Goal: Information Seeking & Learning: Understand process/instructions

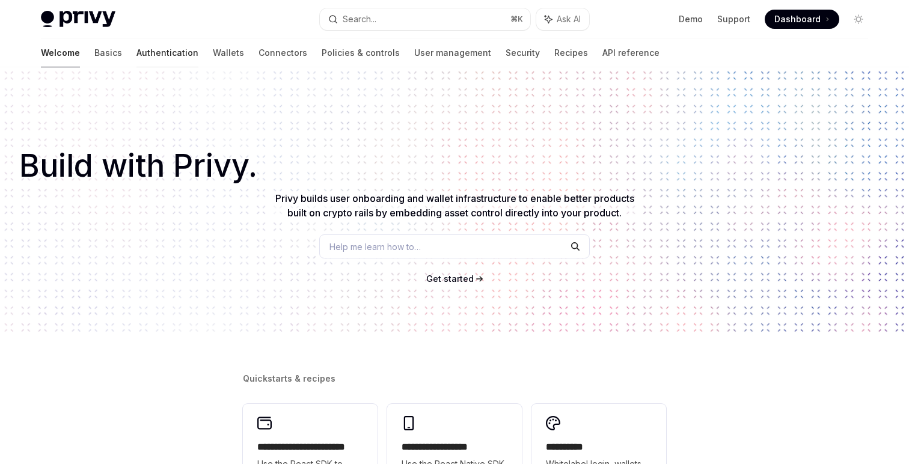
click at [136, 61] on link "Authentication" at bounding box center [167, 52] width 62 height 29
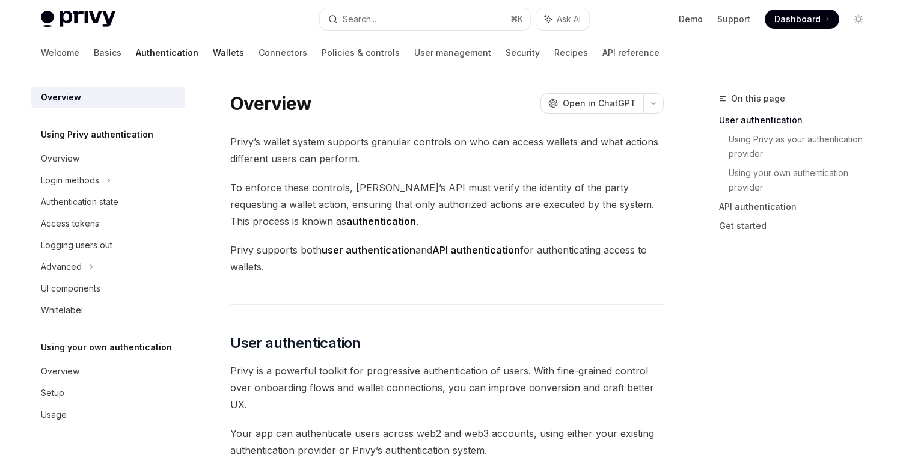
click at [213, 55] on link "Wallets" at bounding box center [228, 52] width 31 height 29
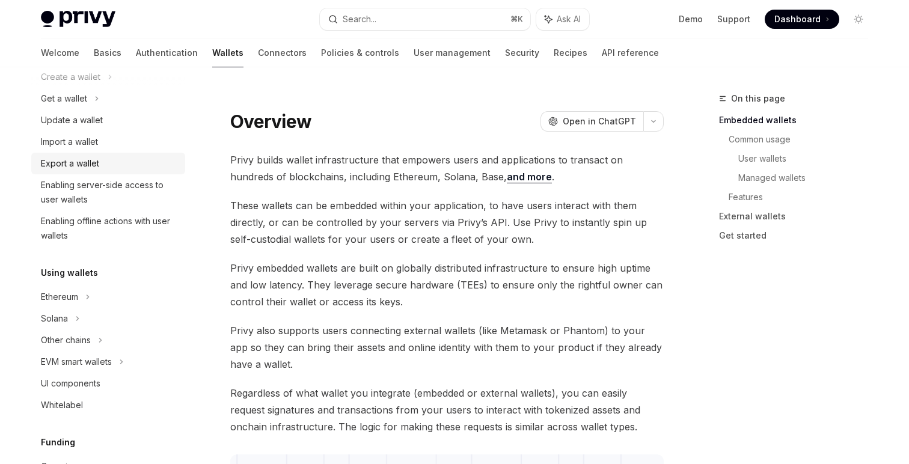
scroll to position [114, 0]
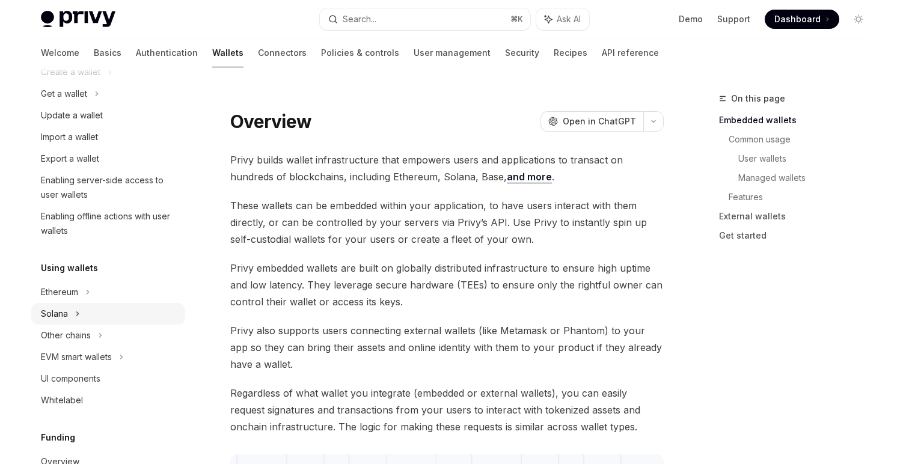
click at [114, 105] on div "Solana" at bounding box center [108, 94] width 154 height 22
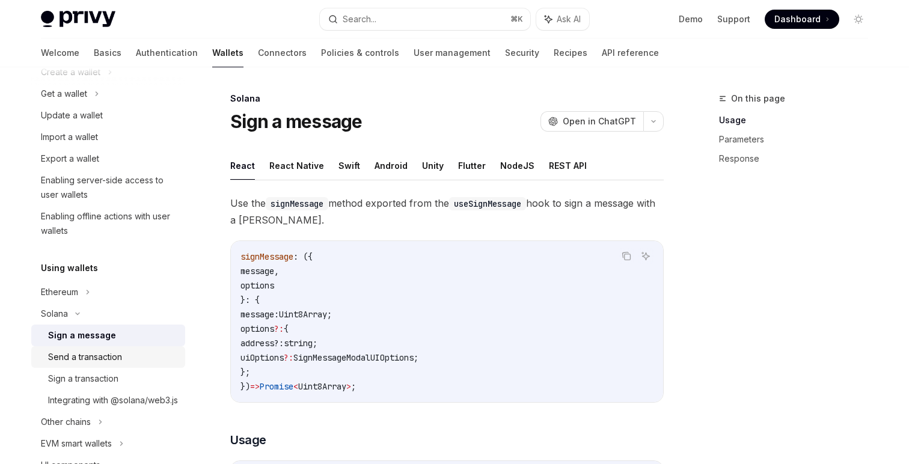
click at [121, 356] on div "Send a transaction" at bounding box center [85, 357] width 74 height 14
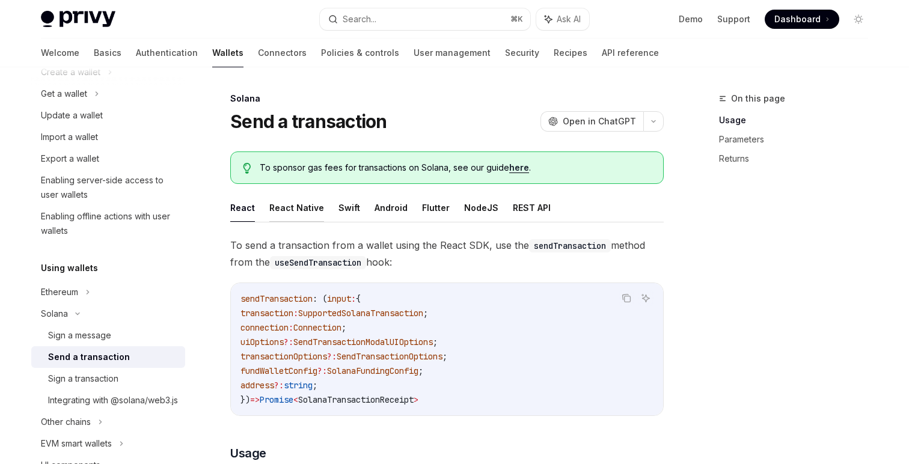
click at [313, 208] on button "React Native" at bounding box center [296, 208] width 55 height 28
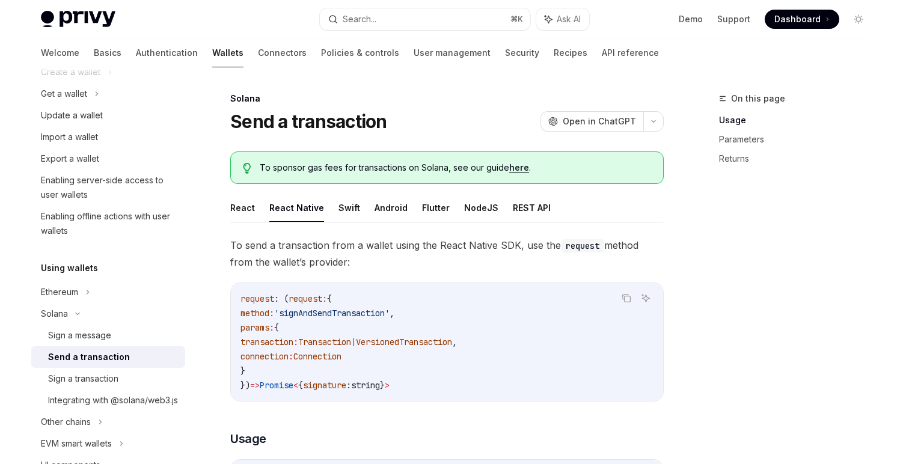
click at [320, 305] on code "request : ( request : { method : 'signAndSendTransaction' , params : { transact…" at bounding box center [446, 342] width 413 height 101
click at [337, 310] on span "'signAndSendTransaction'" at bounding box center [331, 313] width 115 height 11
copy span "signAndSendTransaction"
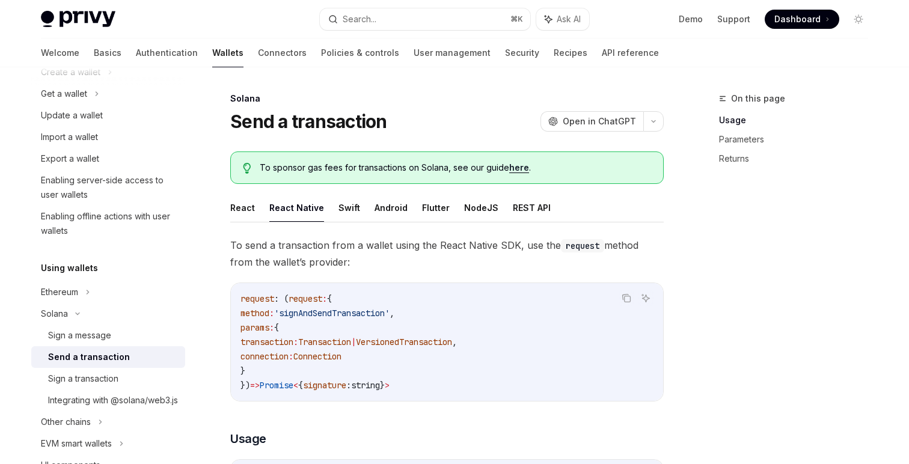
click at [367, 365] on code "request : ( request : { method : 'signAndSendTransaction' , params : { transact…" at bounding box center [446, 342] width 413 height 101
drag, startPoint x: 377, startPoint y: 369, endPoint x: 236, endPoint y: 326, distance: 147.6
click at [235, 326] on div "request : ( request : { method : 'signAndSendTransaction' , params : { transact…" at bounding box center [447, 342] width 432 height 118
click at [236, 326] on div "request : ( request : { method : 'signAndSendTransaction' , params : { transact…" at bounding box center [447, 342] width 432 height 118
drag, startPoint x: 236, startPoint y: 326, endPoint x: 297, endPoint y: 384, distance: 84.2
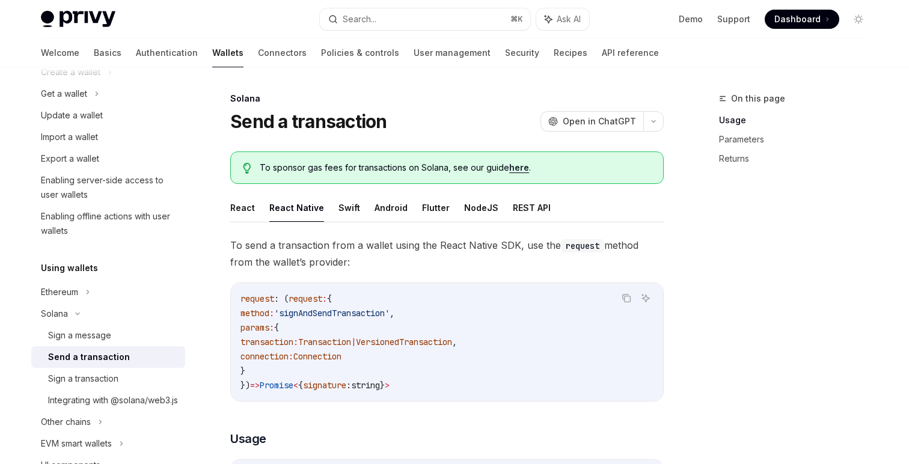
click at [297, 384] on div "request : ( request : { method : 'signAndSendTransaction' , params : { transact…" at bounding box center [447, 342] width 432 height 118
click at [293, 384] on span "Promise" at bounding box center [277, 385] width 34 height 11
drag, startPoint x: 297, startPoint y: 373, endPoint x: 236, endPoint y: 332, distance: 73.2
click at [236, 332] on div "request : ( request : { method : 'signAndSendTransaction' , params : { transact…" at bounding box center [447, 342] width 432 height 118
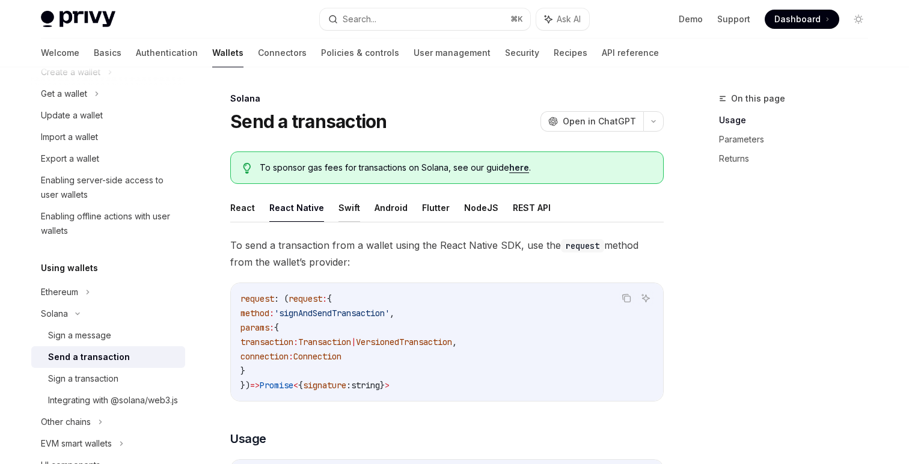
click at [343, 218] on button "Swift" at bounding box center [349, 208] width 22 height 28
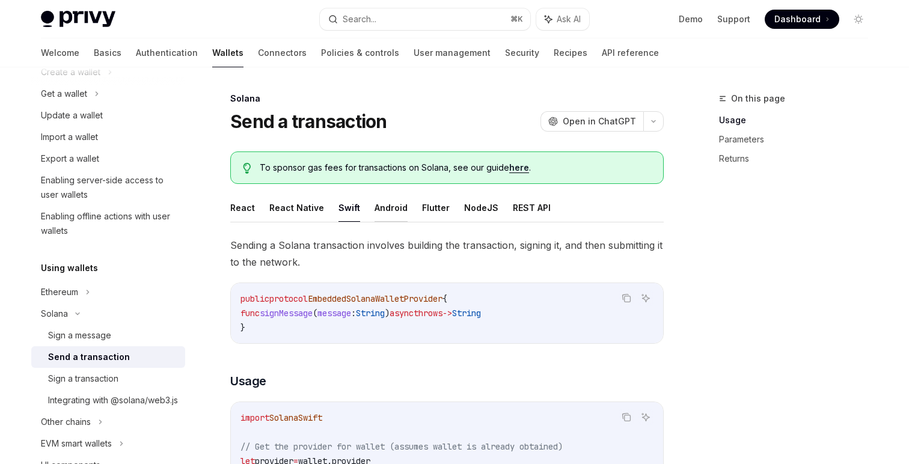
click at [374, 208] on button "Android" at bounding box center [390, 208] width 33 height 28
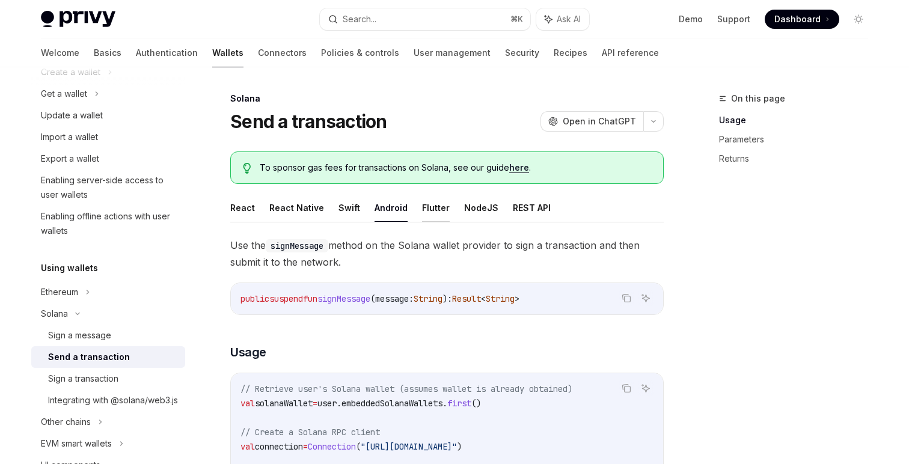
click at [432, 215] on button "Flutter" at bounding box center [436, 208] width 28 height 28
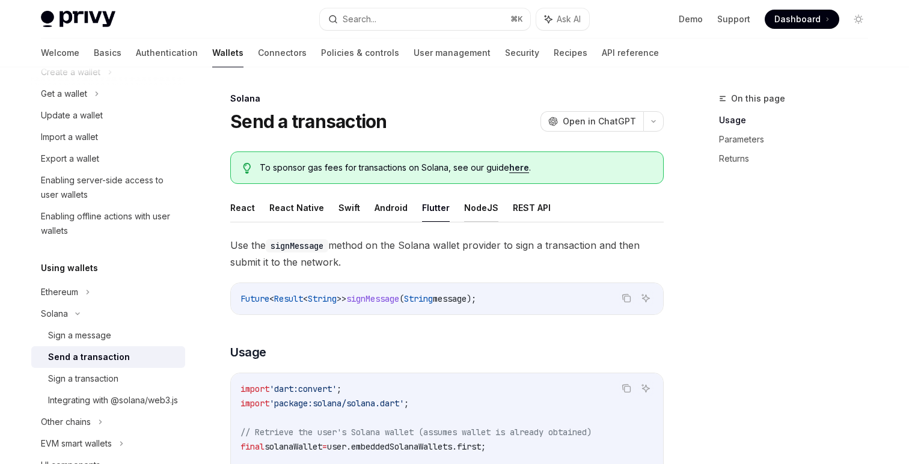
click at [471, 203] on button "NodeJS" at bounding box center [481, 208] width 34 height 28
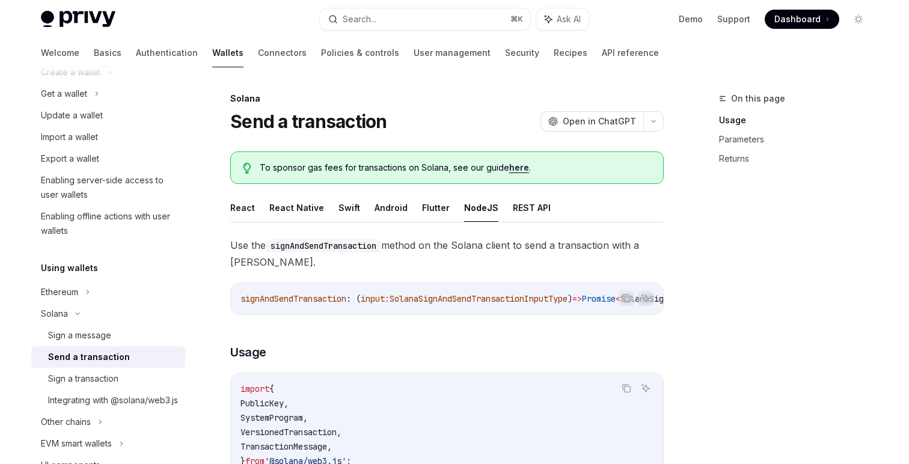
click at [540, 212] on ul "React React Native Swift Android Flutter NodeJS REST API" at bounding box center [446, 208] width 433 height 29
click at [524, 207] on button "REST API" at bounding box center [532, 208] width 38 height 28
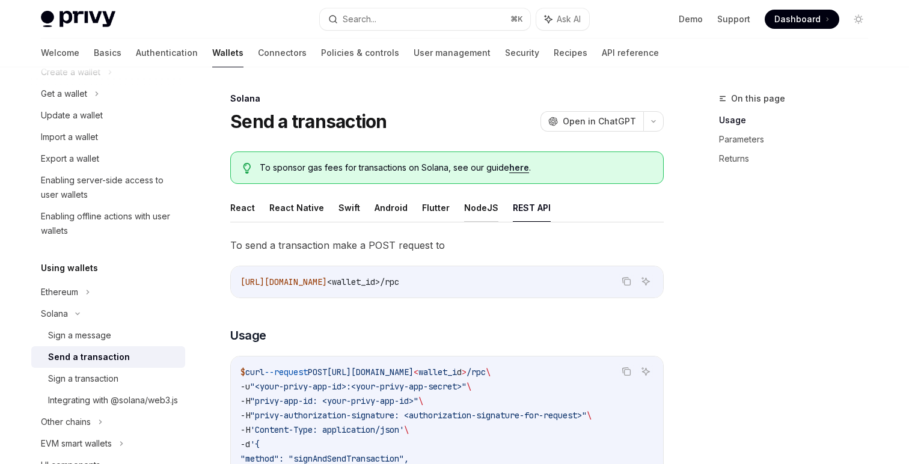
click at [471, 210] on button "NodeJS" at bounding box center [481, 208] width 34 height 28
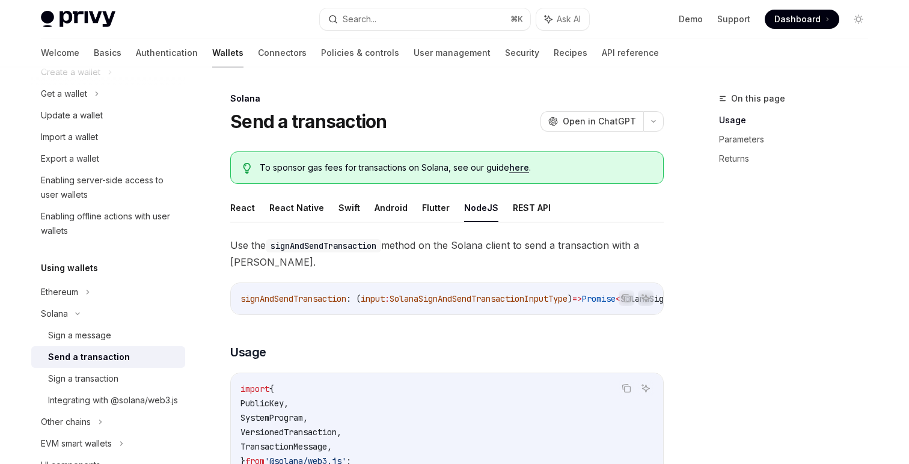
click at [445, 208] on ul "React React Native Swift Android Flutter NodeJS REST API" at bounding box center [446, 208] width 433 height 29
click at [430, 208] on button "Flutter" at bounding box center [436, 208] width 28 height 28
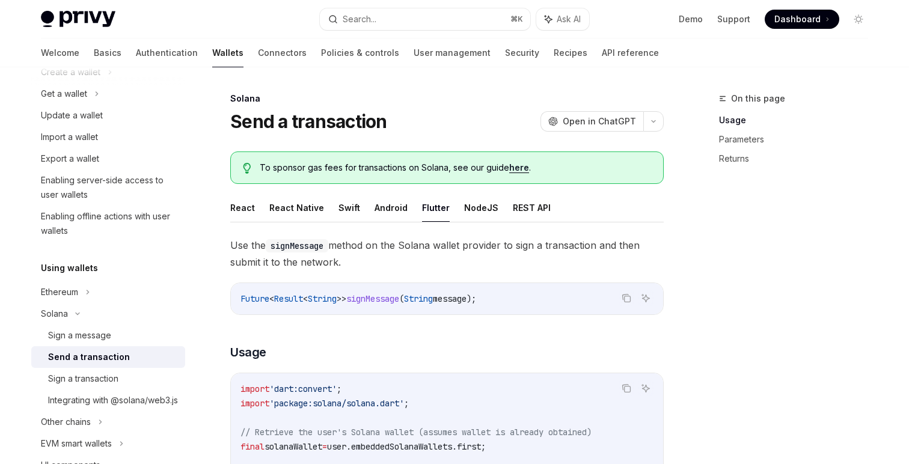
click at [402, 208] on ul "React React Native Swift Android Flutter NodeJS REST API" at bounding box center [446, 208] width 433 height 29
click at [352, 208] on button "Swift" at bounding box center [349, 208] width 22 height 28
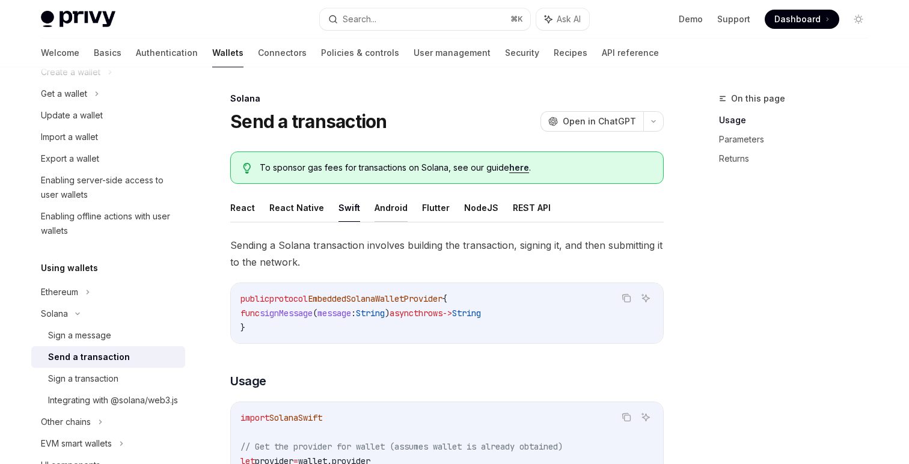
click at [382, 208] on button "Android" at bounding box center [390, 208] width 33 height 28
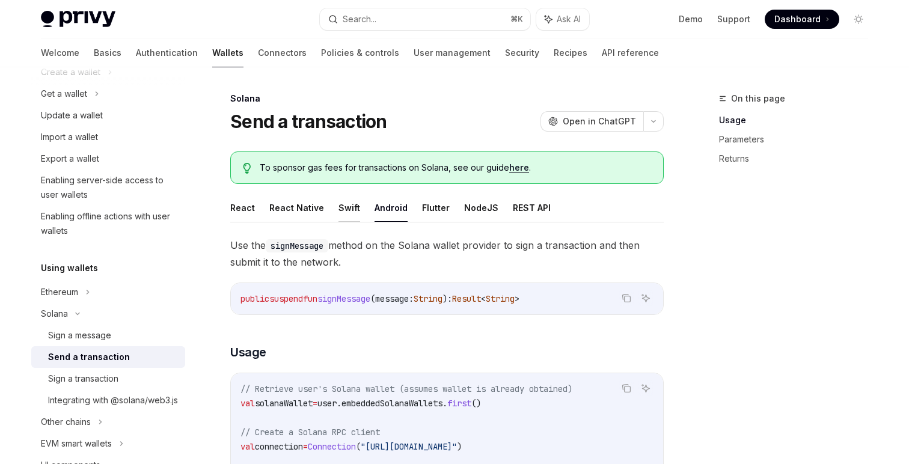
click at [338, 210] on button "Swift" at bounding box center [349, 208] width 22 height 28
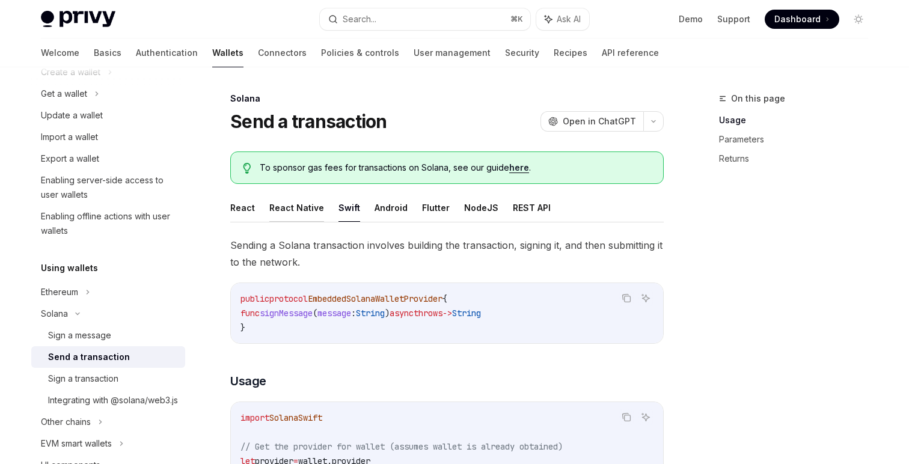
click at [307, 207] on button "React Native" at bounding box center [296, 208] width 55 height 28
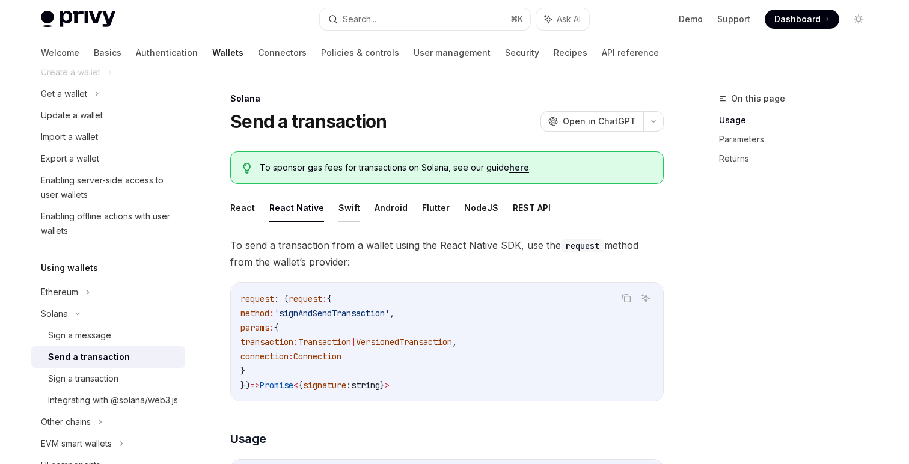
click at [343, 218] on button "Swift" at bounding box center [349, 208] width 22 height 28
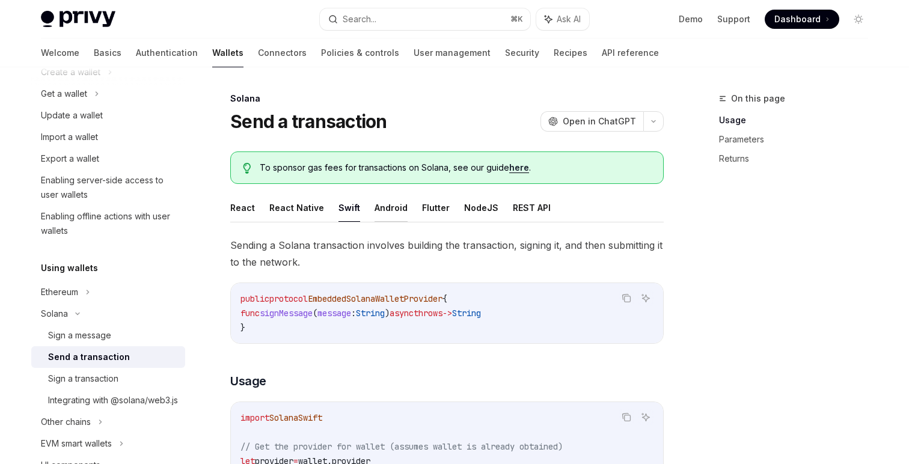
click at [384, 213] on button "Android" at bounding box center [390, 208] width 33 height 28
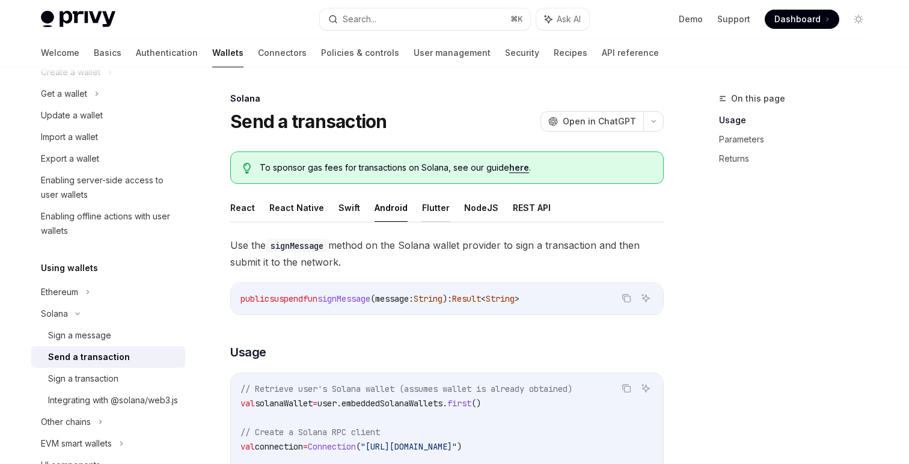
click at [435, 206] on button "Flutter" at bounding box center [436, 208] width 28 height 28
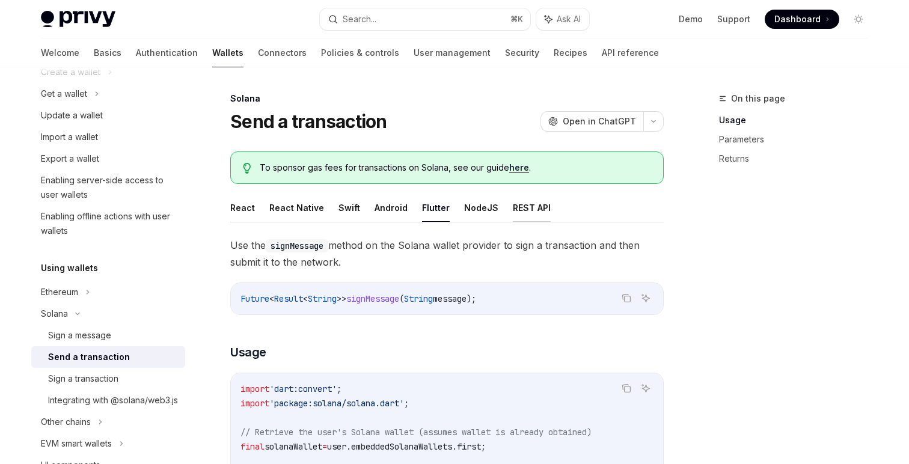
click at [513, 210] on button "REST API" at bounding box center [532, 208] width 38 height 28
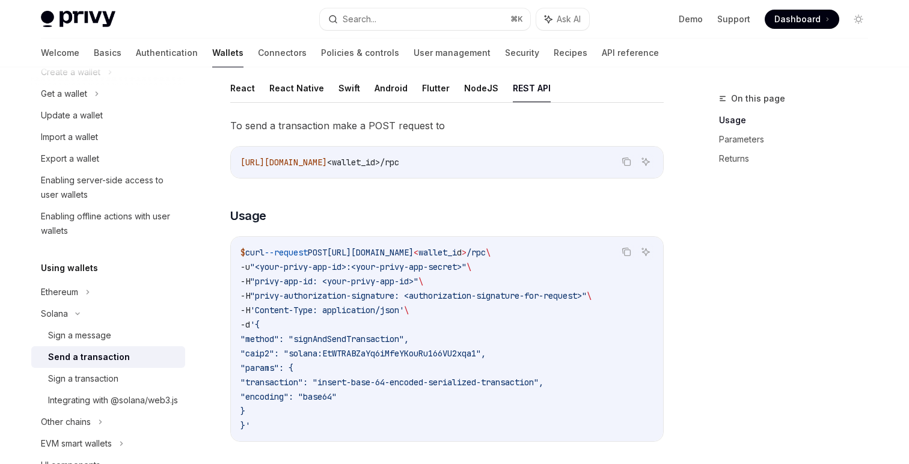
scroll to position [136, 0]
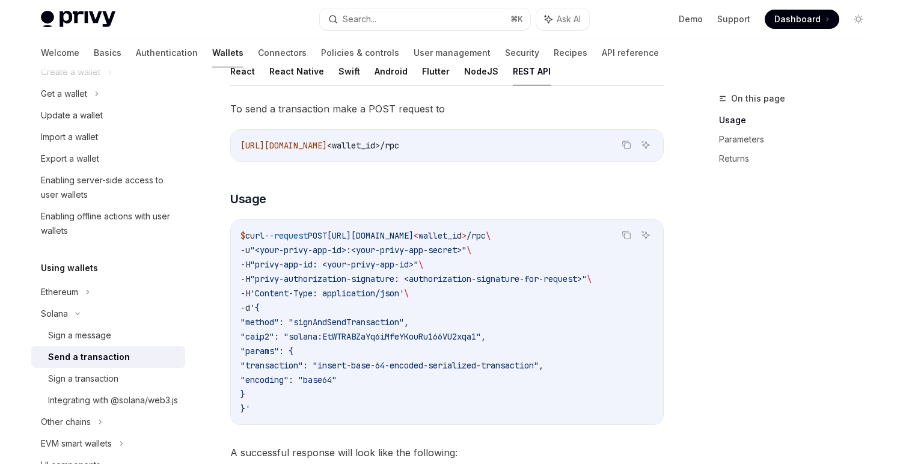
click at [402, 70] on ul "React React Native Swift Android Flutter NodeJS REST API" at bounding box center [446, 71] width 433 height 29
click at [395, 72] on button "Android" at bounding box center [390, 71] width 33 height 28
type textarea "*"
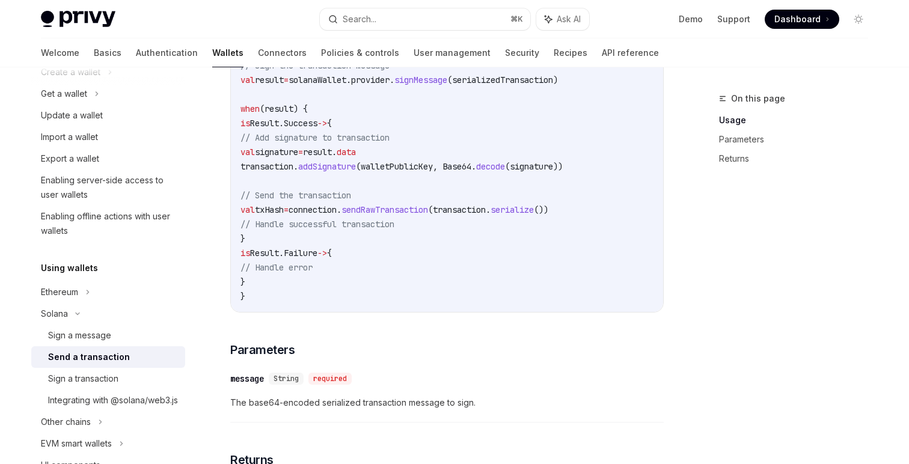
scroll to position [704, 0]
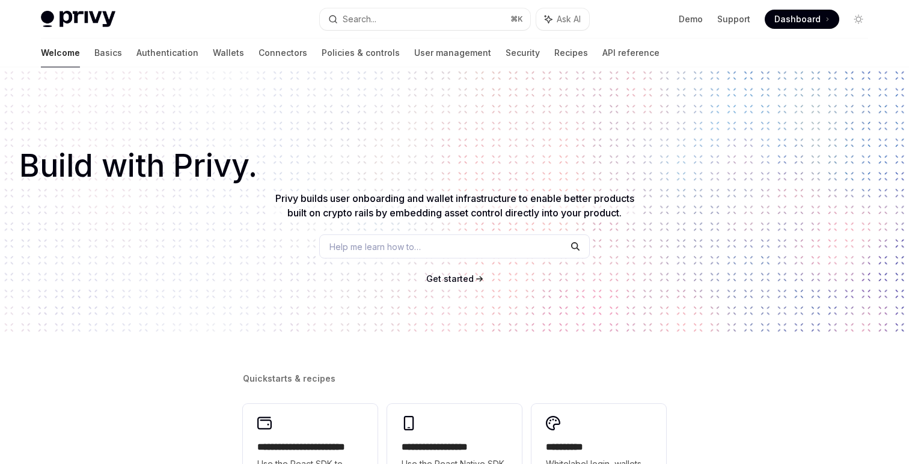
click at [154, 49] on div "Welcome Basics Authentication Wallets Connectors Policies & controls User manag…" at bounding box center [350, 52] width 618 height 29
click at [213, 55] on link "Wallets" at bounding box center [228, 52] width 31 height 29
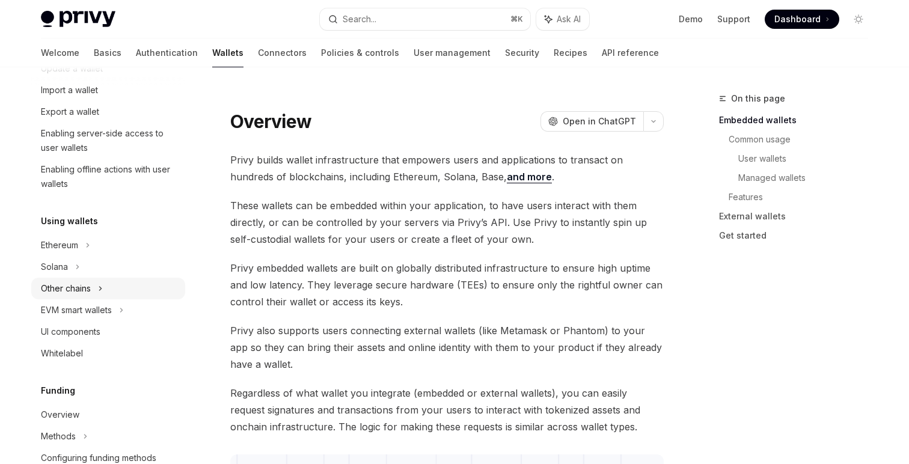
scroll to position [162, 0]
click at [111, 56] on div "Solana" at bounding box center [108, 46] width 154 height 22
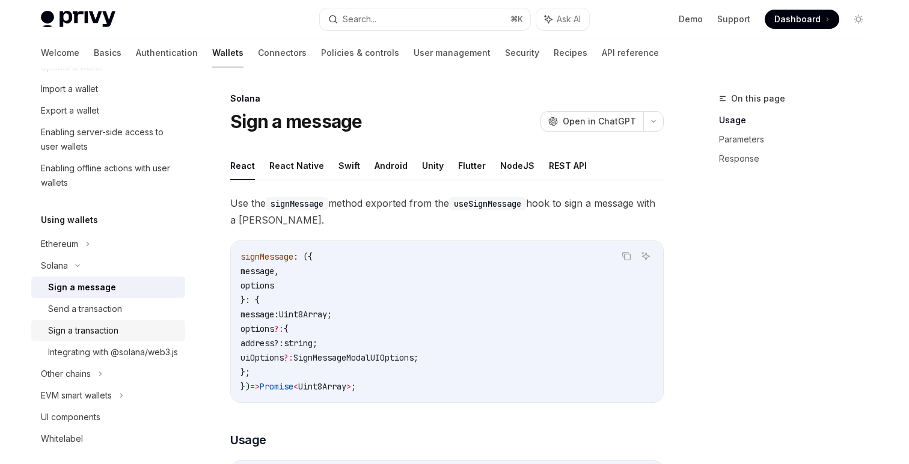
click at [111, 330] on div "Sign a transaction" at bounding box center [83, 330] width 70 height 14
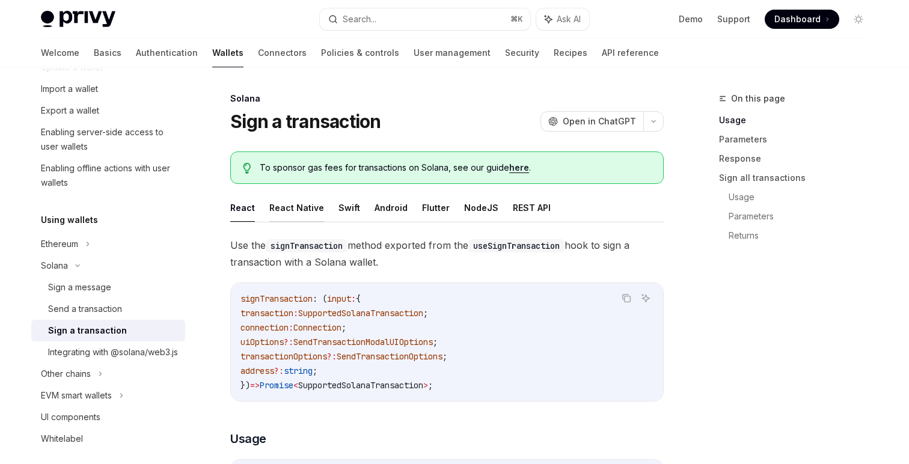
click at [298, 209] on button "React Native" at bounding box center [296, 208] width 55 height 28
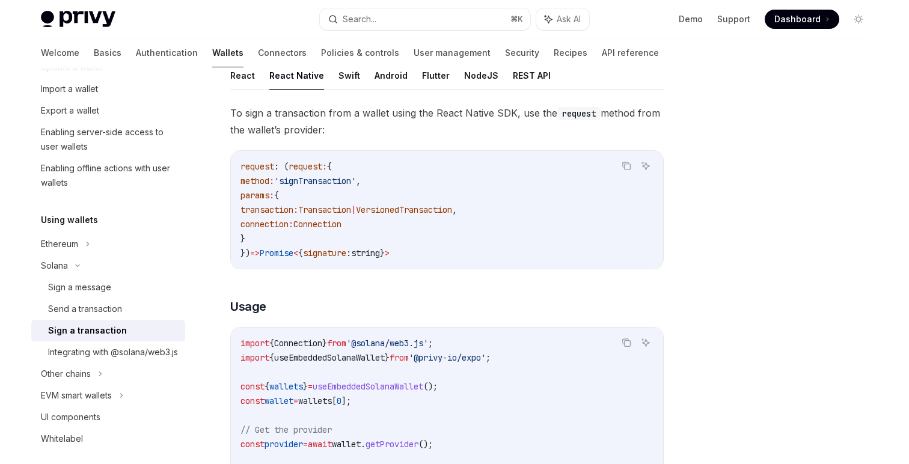
scroll to position [85, 0]
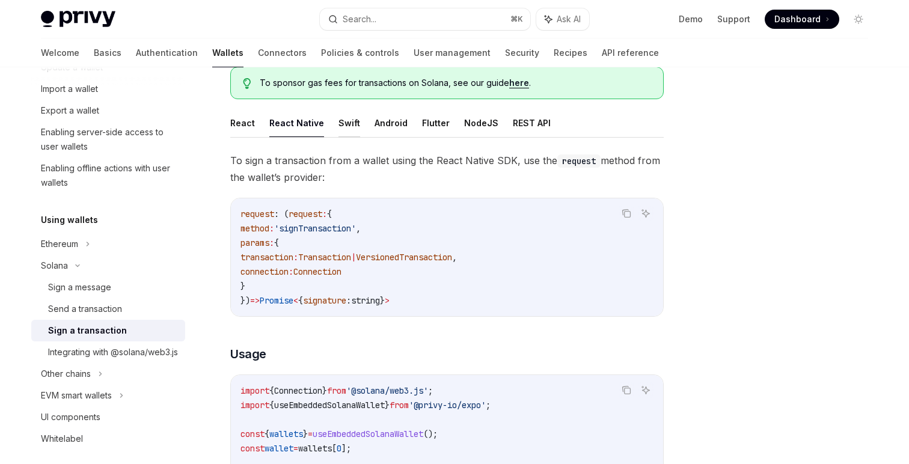
click at [343, 109] on button "Swift" at bounding box center [349, 123] width 22 height 28
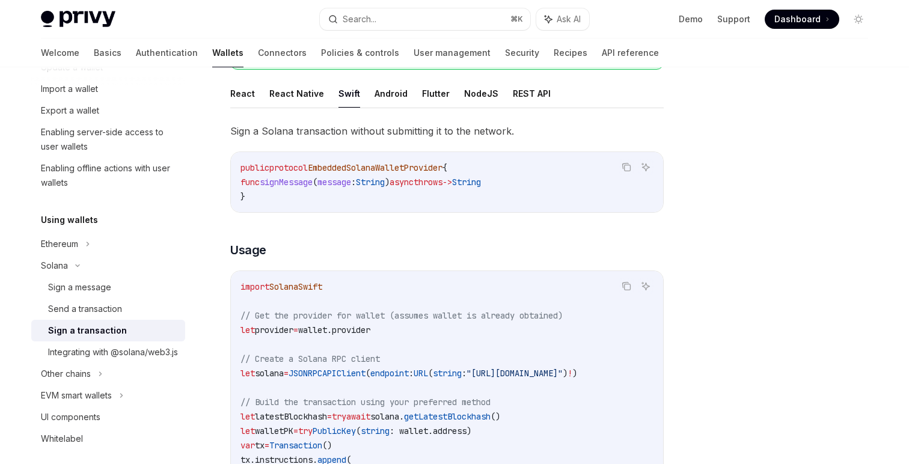
scroll to position [94, 0]
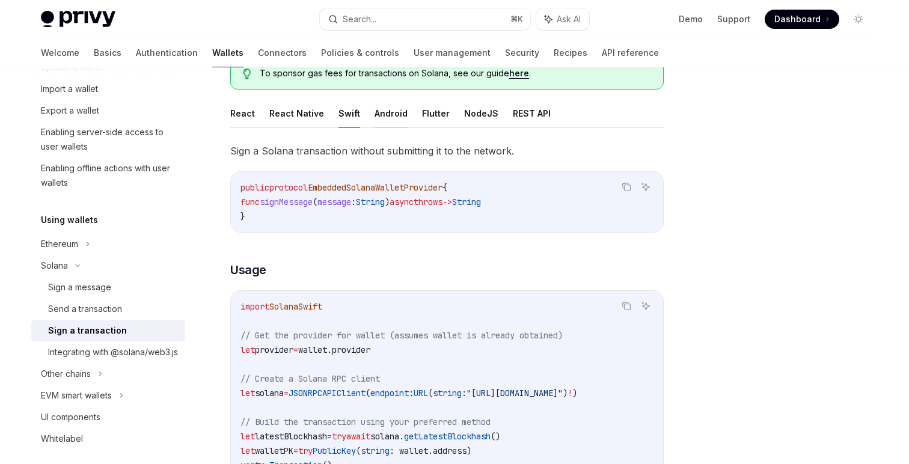
click at [380, 111] on button "Android" at bounding box center [390, 113] width 33 height 28
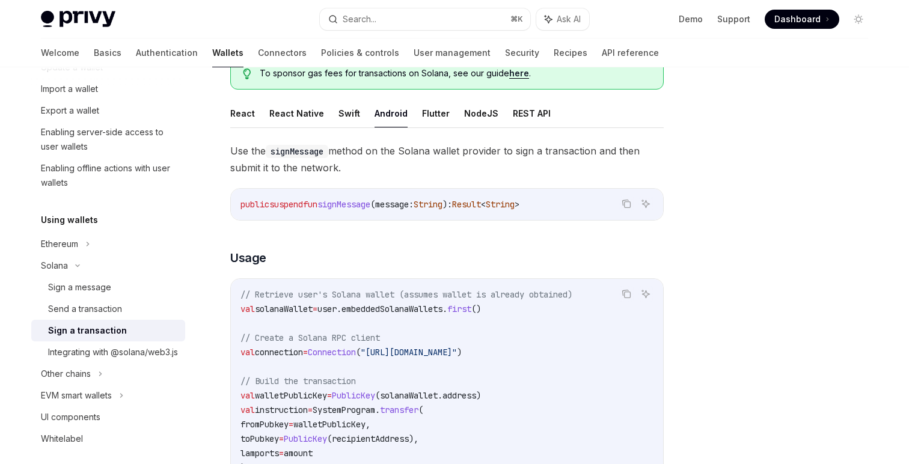
click at [333, 112] on ul "React React Native Swift Android Flutter NodeJS REST API" at bounding box center [446, 113] width 433 height 29
click at [355, 112] on ul "React React Native Swift Android Flutter NodeJS REST API" at bounding box center [446, 113] width 433 height 29
click at [403, 117] on ul "React React Native Swift Android Flutter NodeJS REST API" at bounding box center [446, 113] width 433 height 29
click at [422, 117] on button "Flutter" at bounding box center [436, 113] width 28 height 28
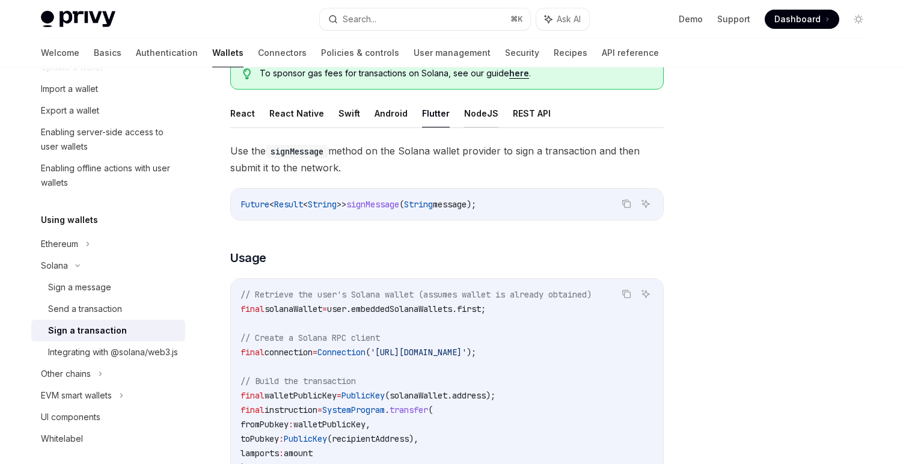
click at [481, 117] on button "NodeJS" at bounding box center [481, 113] width 34 height 28
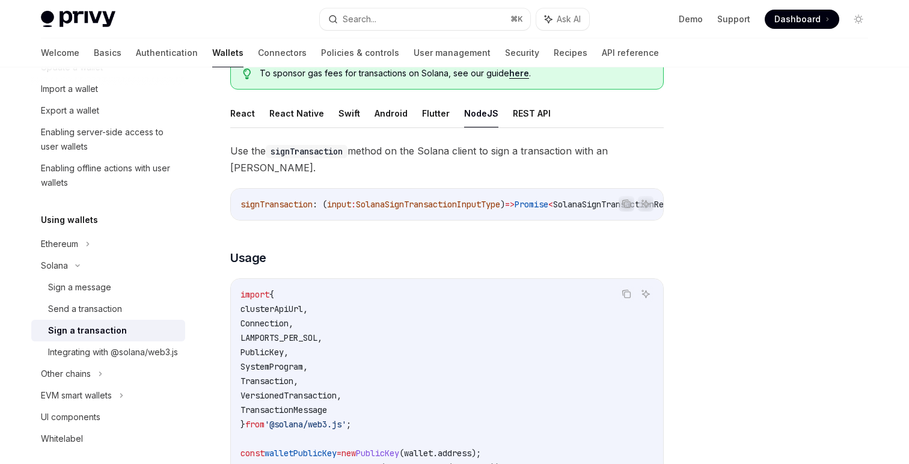
click at [414, 127] on ul "React React Native Swift Android Flutter NodeJS REST API" at bounding box center [446, 113] width 433 height 29
click at [539, 113] on button "REST API" at bounding box center [532, 113] width 38 height 28
type textarea "*"
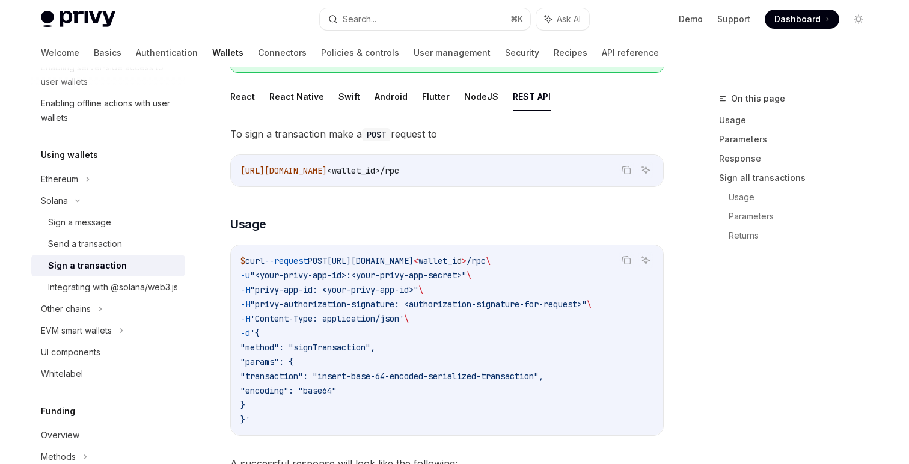
scroll to position [114, 0]
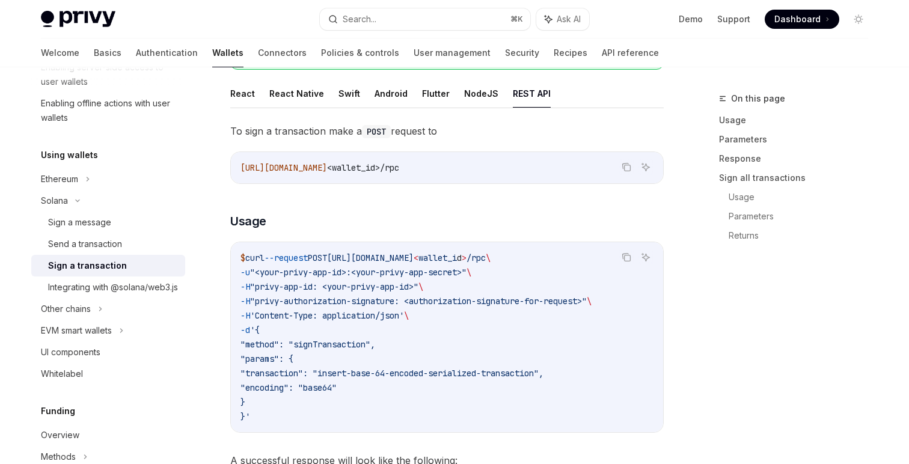
click at [78, 9] on div "Privy Docs home page Search... ⌘ K Ask AI Demo Support Dashboard Dashboard Sear…" at bounding box center [454, 19] width 827 height 38
click at [81, 16] on img at bounding box center [78, 19] width 75 height 17
type textarea "*"
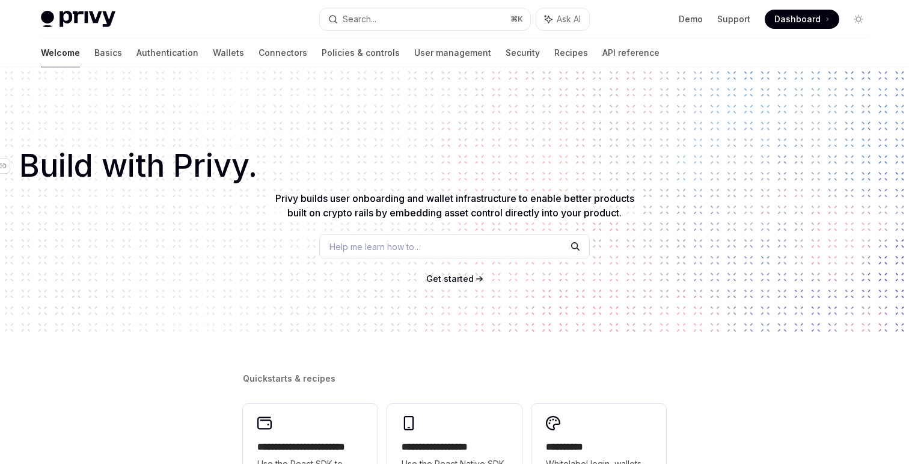
click at [546, 172] on h1 "​ Build with Privy." at bounding box center [454, 166] width 870 height 22
type textarea "*"
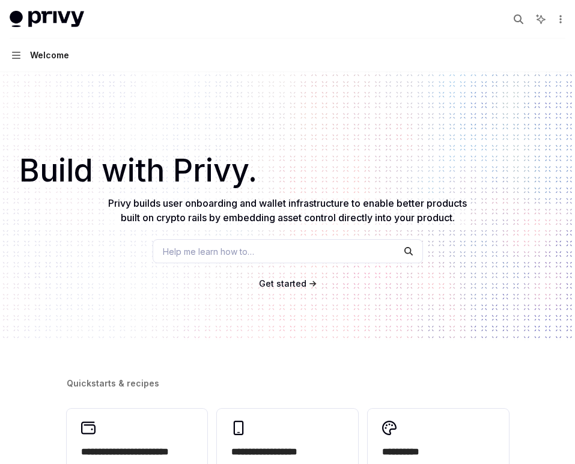
click at [481, 231] on div "​ Build with Privy. Privy builds user onboarding and wallet infrastructure to e…" at bounding box center [287, 206] width 575 height 268
click at [474, 251] on div "​ Build with Privy. Privy builds user onboarding and wallet infrastructure to e…" at bounding box center [287, 206] width 575 height 268
click at [447, 316] on div "​ Build with Privy. Privy builds user onboarding and wallet infrastructure to e…" at bounding box center [287, 206] width 575 height 268
